Goal: Transaction & Acquisition: Purchase product/service

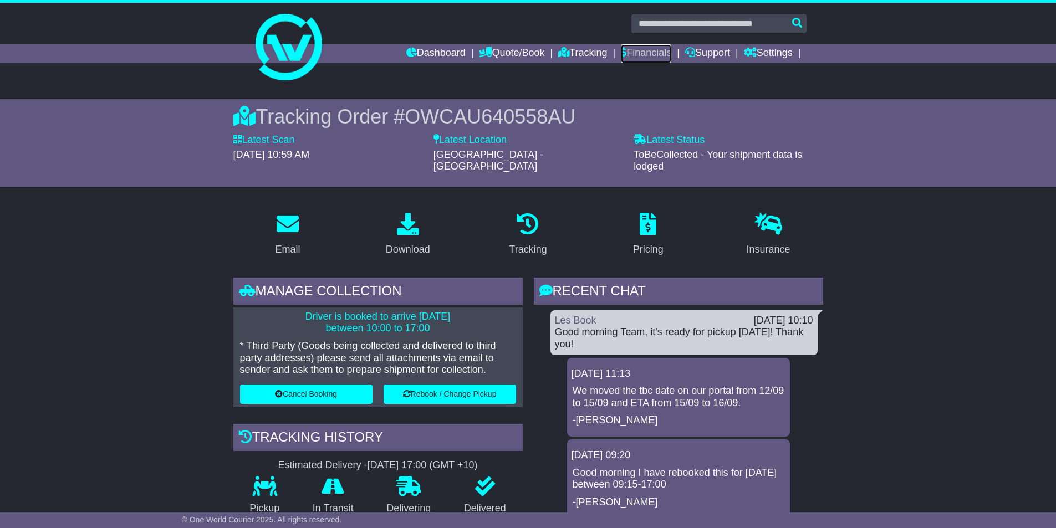
click at [643, 55] on link "Financials" at bounding box center [646, 53] width 50 height 19
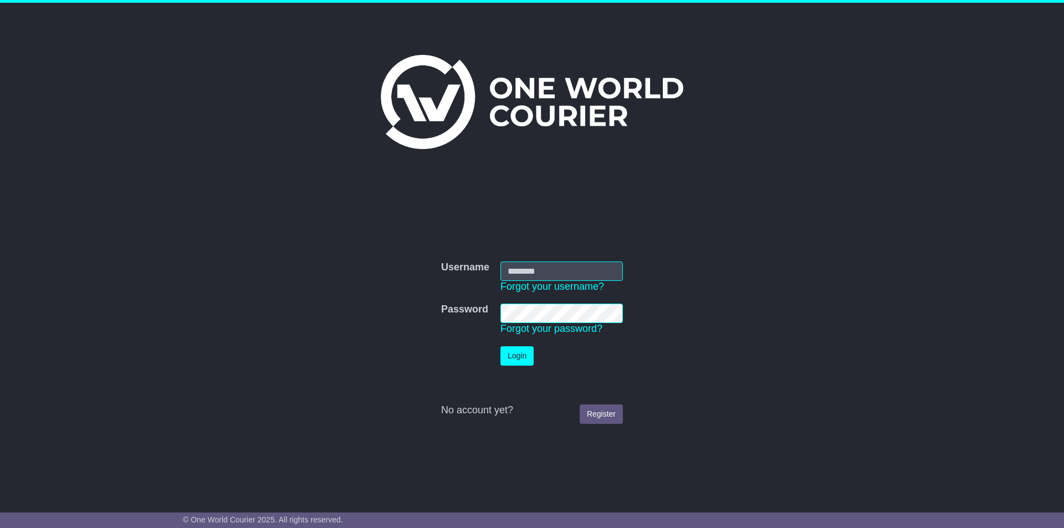
type input "**********"
click at [522, 364] on button "Login" at bounding box center [517, 355] width 33 height 19
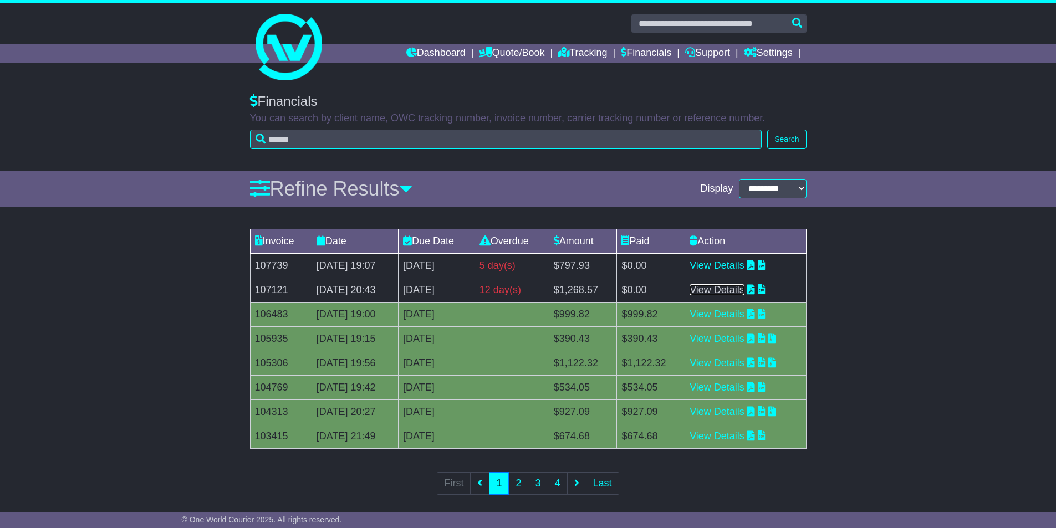
click at [744, 287] on link "View Details" at bounding box center [717, 289] width 55 height 11
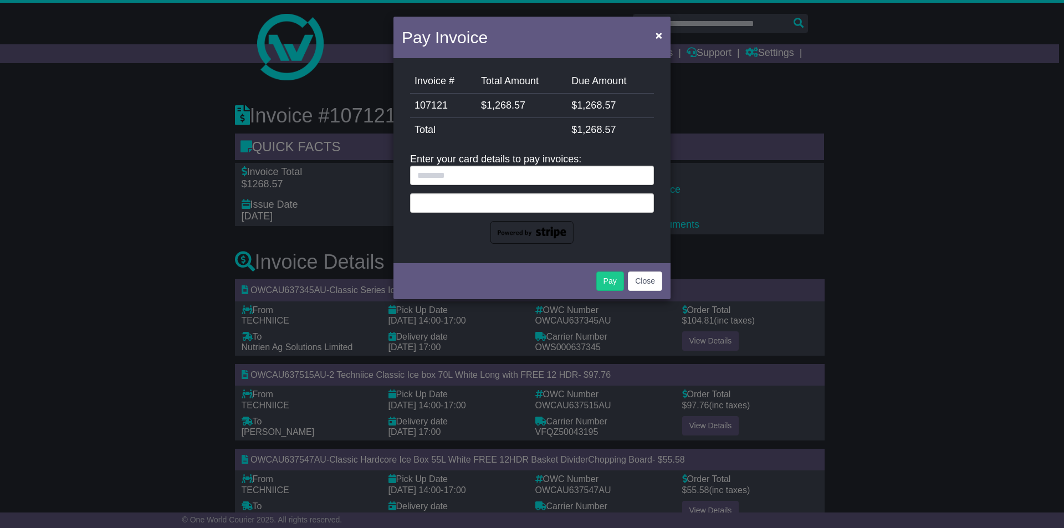
click at [510, 196] on div at bounding box center [532, 202] width 244 height 19
click at [530, 207] on div at bounding box center [532, 202] width 244 height 19
click at [480, 179] on input "text" at bounding box center [532, 175] width 244 height 19
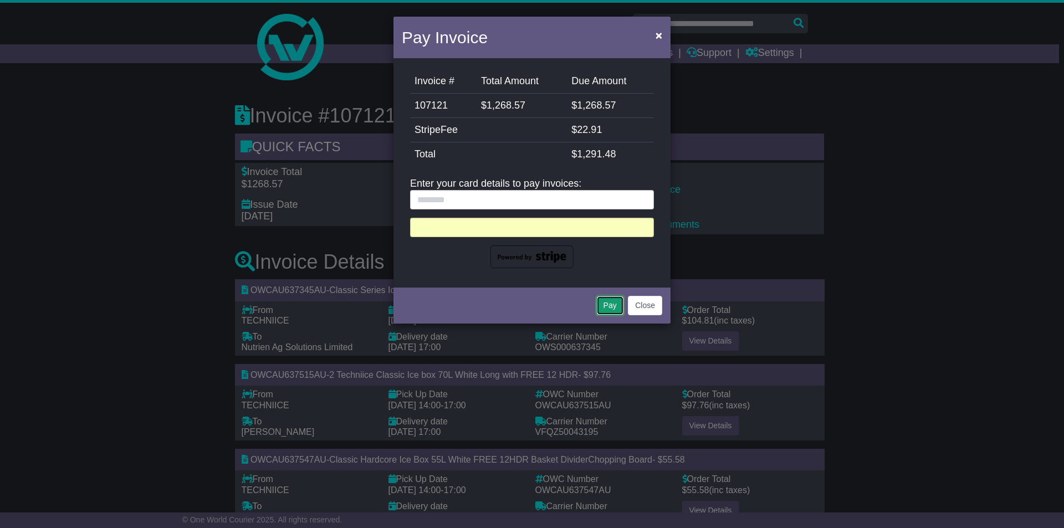
click at [609, 300] on button "Pay" at bounding box center [611, 305] width 28 height 19
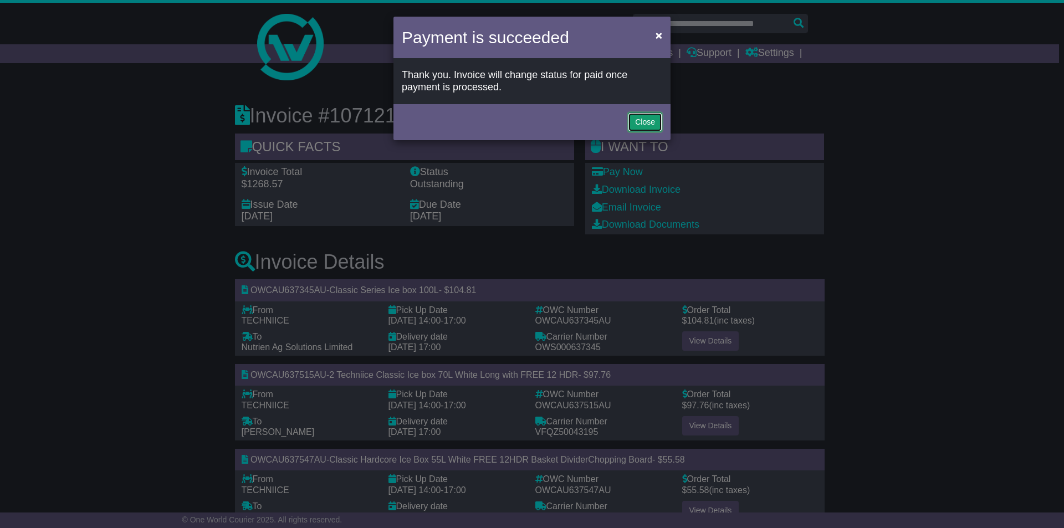
click at [642, 123] on button "Close" at bounding box center [645, 122] width 34 height 19
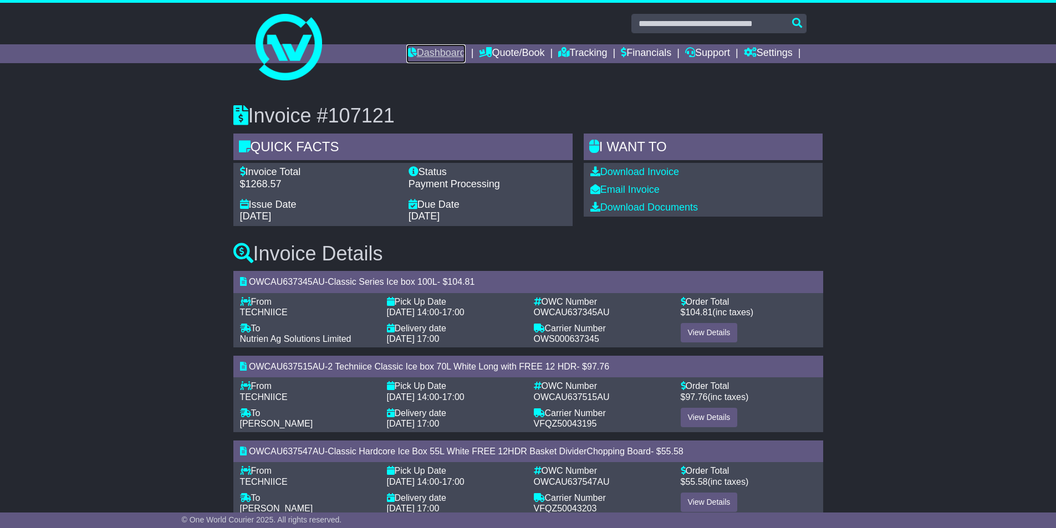
click at [437, 52] on link "Dashboard" at bounding box center [435, 53] width 59 height 19
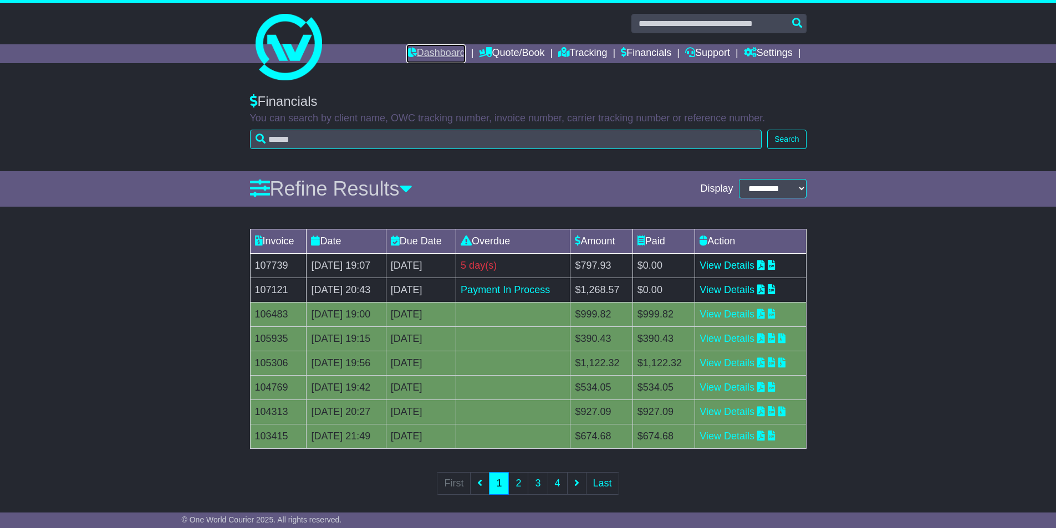
click at [439, 56] on link "Dashboard" at bounding box center [435, 53] width 59 height 19
